Goal: Check status: Check status

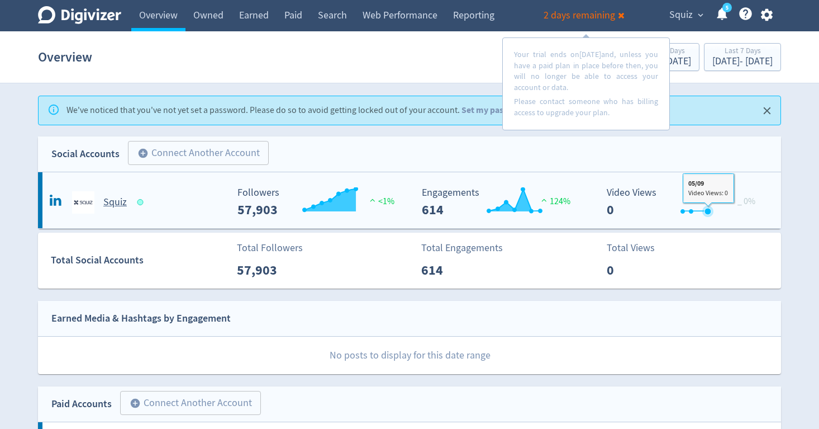
click at [718, 203] on rect "\a Video Views\a 0\a" at bounding box center [685, 202] width 168 height 30
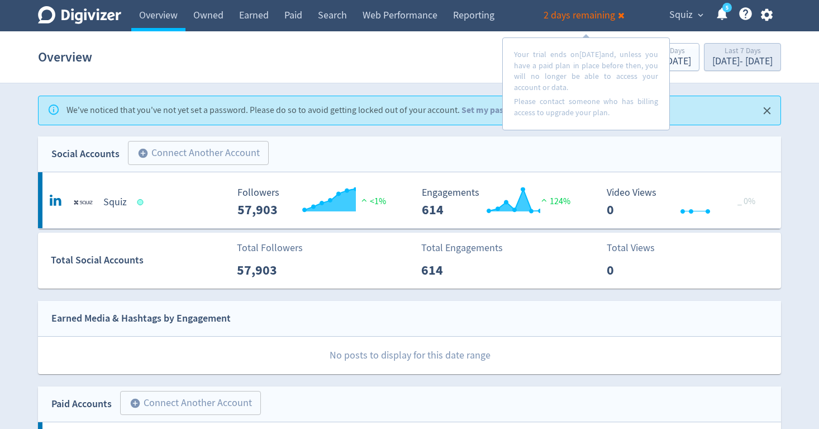
click at [753, 63] on div "[DATE] - [DATE]" at bounding box center [742, 61] width 60 height 10
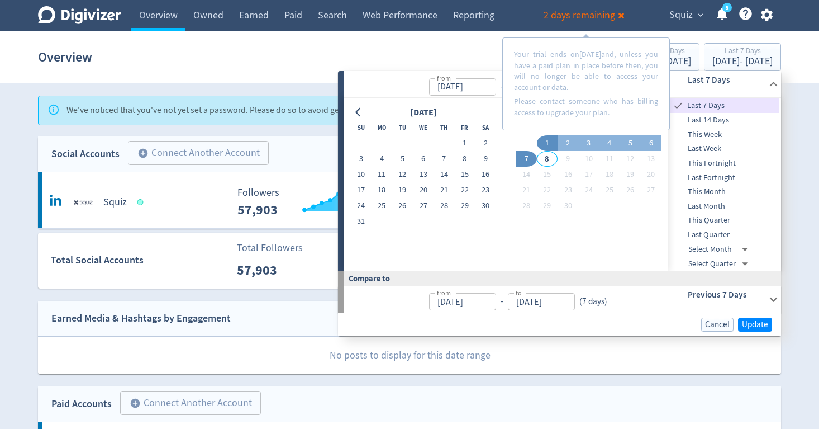
drag, startPoint x: 742, startPoint y: 194, endPoint x: 735, endPoint y: 206, distance: 13.5
click at [735, 206] on ul "Last 7 Days Last 14 Days This Week Last Week This Fortnight Last Fortnight This…" at bounding box center [723, 170] width 111 height 144
click at [723, 206] on span "Last Month" at bounding box center [723, 206] width 111 height 12
type input "[DATE]"
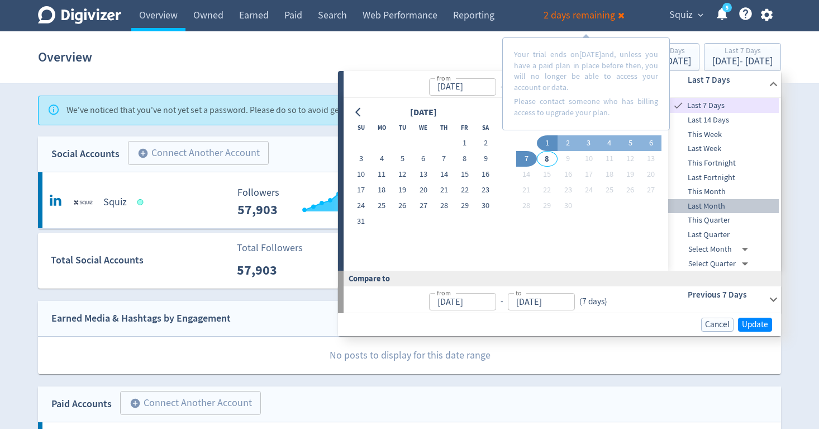
type input "[DATE]"
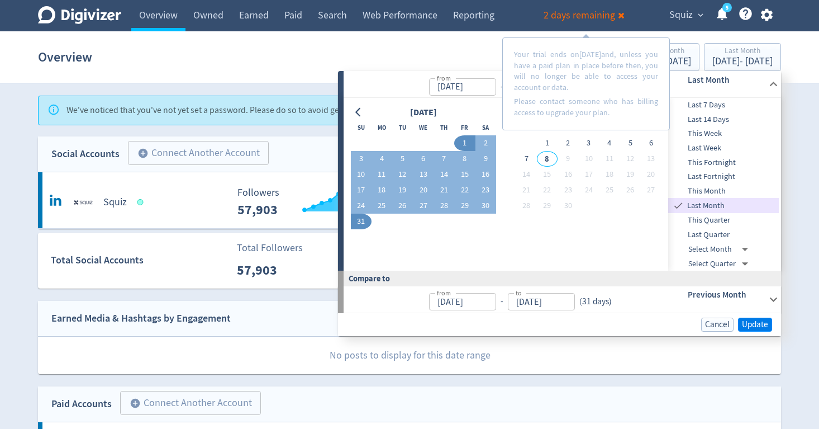
click at [753, 320] on span "Update" at bounding box center [755, 324] width 26 height 8
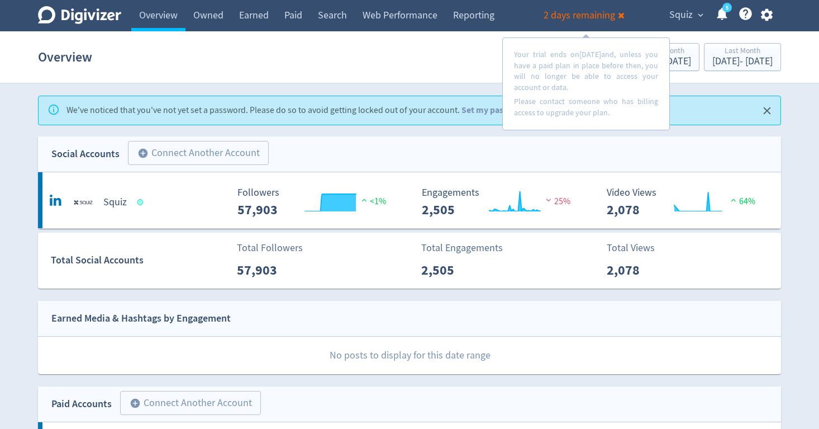
click at [730, 12] on link "5" at bounding box center [726, 7] width 9 height 9
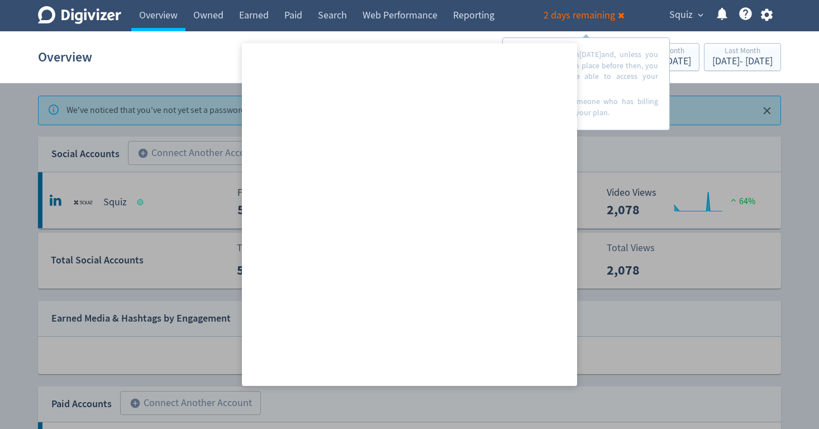
click at [130, 188] on div at bounding box center [409, 214] width 819 height 429
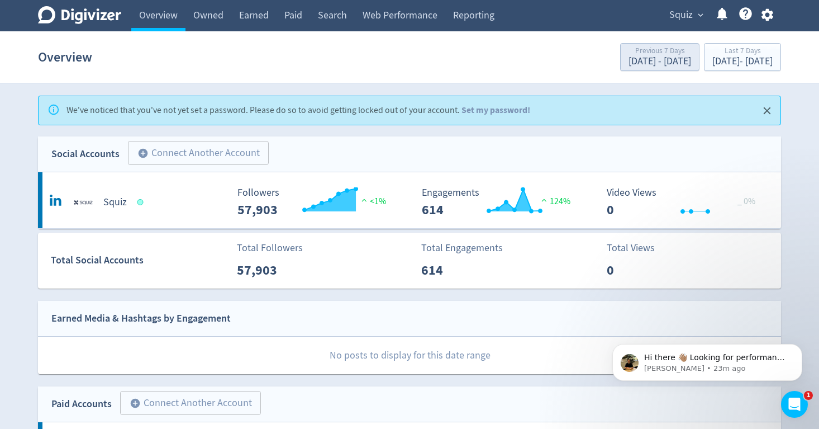
click at [629, 64] on div "Aug 25, 2025 - Aug 31, 2025" at bounding box center [660, 61] width 63 height 10
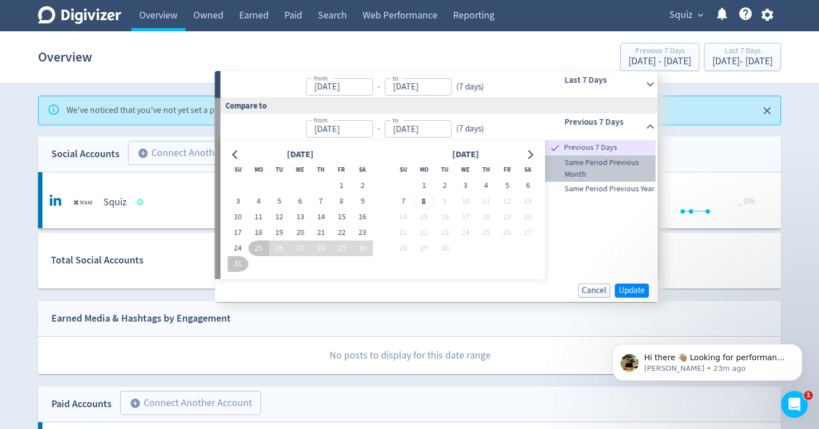
click at [589, 157] on span "Same Period Previous Month" at bounding box center [600, 168] width 111 height 24
type input "[DATE]"
type input "Aug 07, 2025"
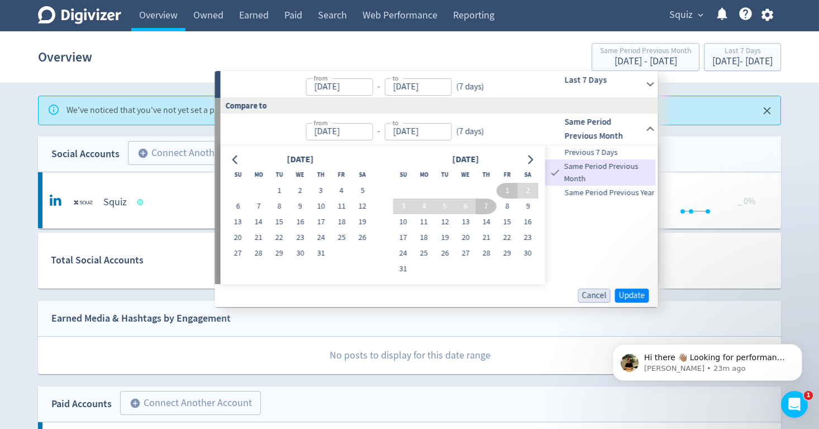
click at [588, 299] on span "Cancel" at bounding box center [594, 295] width 25 height 8
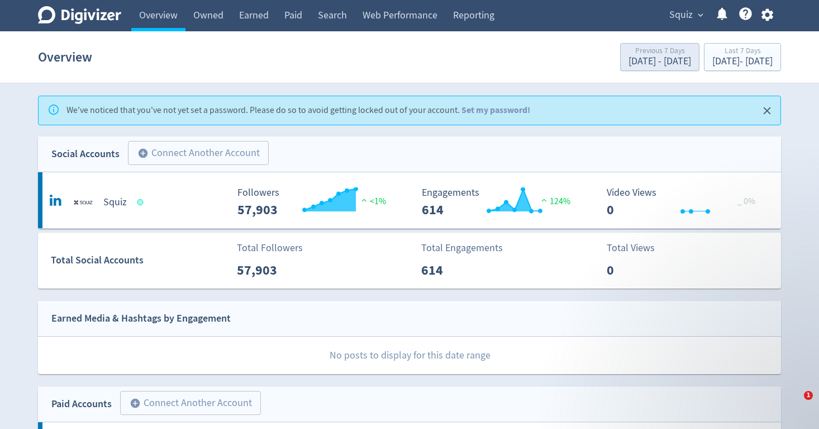
click at [629, 55] on div "Previous 7 Days" at bounding box center [660, 51] width 63 height 9
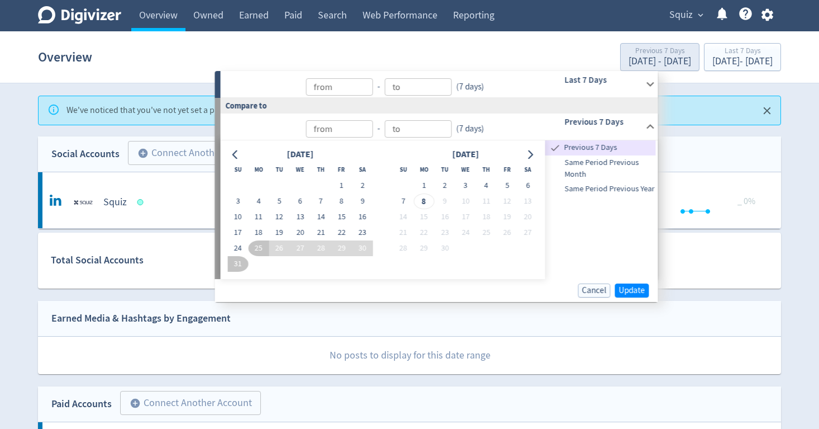
type input "Sep 08, 2025"
type input "[DATE]"
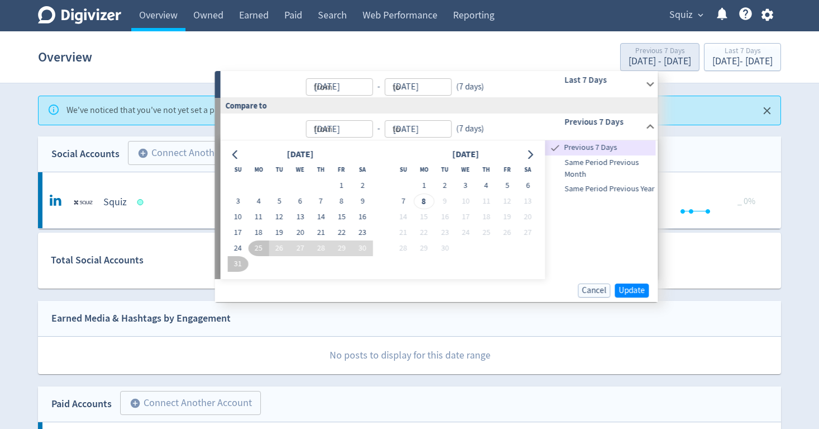
type input "[DATE]"
click at [740, 51] on div "Last 7 Days" at bounding box center [742, 51] width 60 height 9
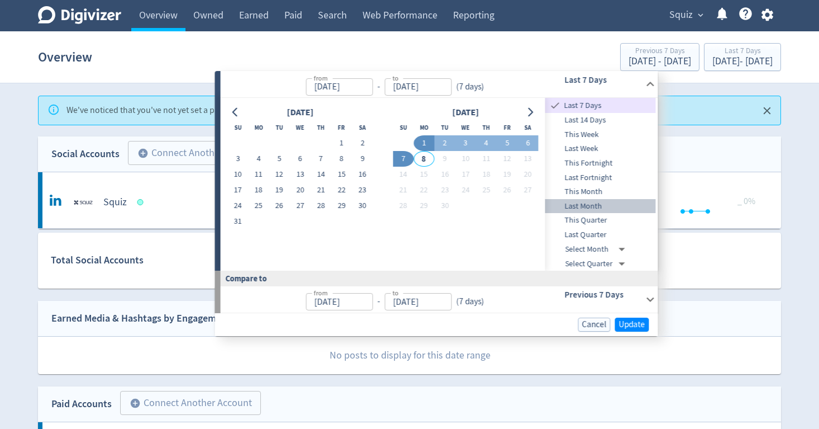
click at [604, 200] on span "Last Month" at bounding box center [600, 206] width 111 height 12
type input "[DATE]"
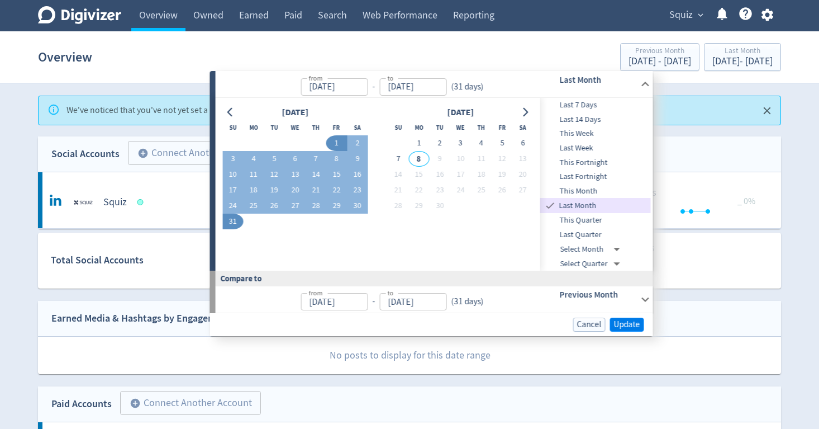
click at [621, 322] on span "Update" at bounding box center [627, 324] width 26 height 8
